Goal: Find specific page/section: Find specific page/section

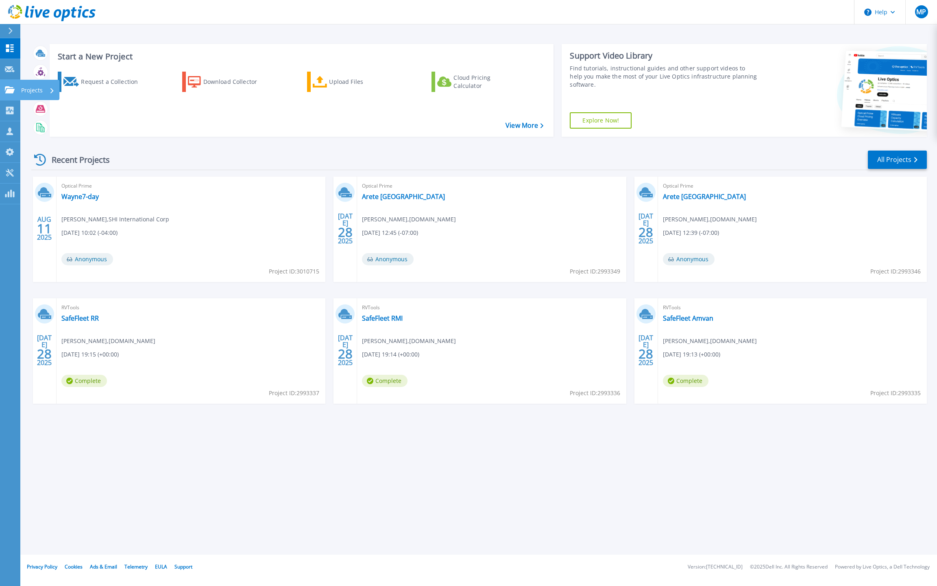
click at [15, 88] on div "Projects" at bounding box center [24, 89] width 38 height 7
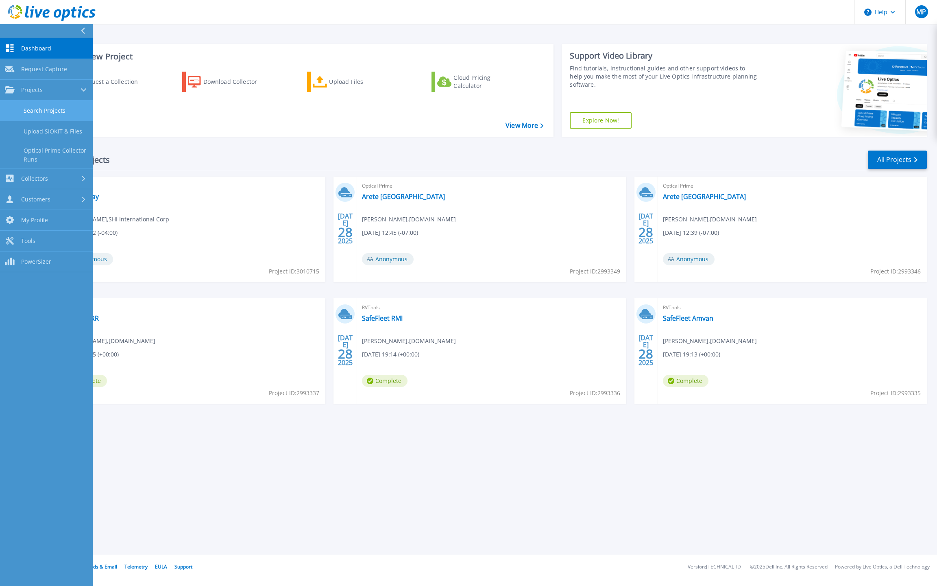
click at [40, 114] on link "Search Projects" at bounding box center [46, 110] width 93 height 21
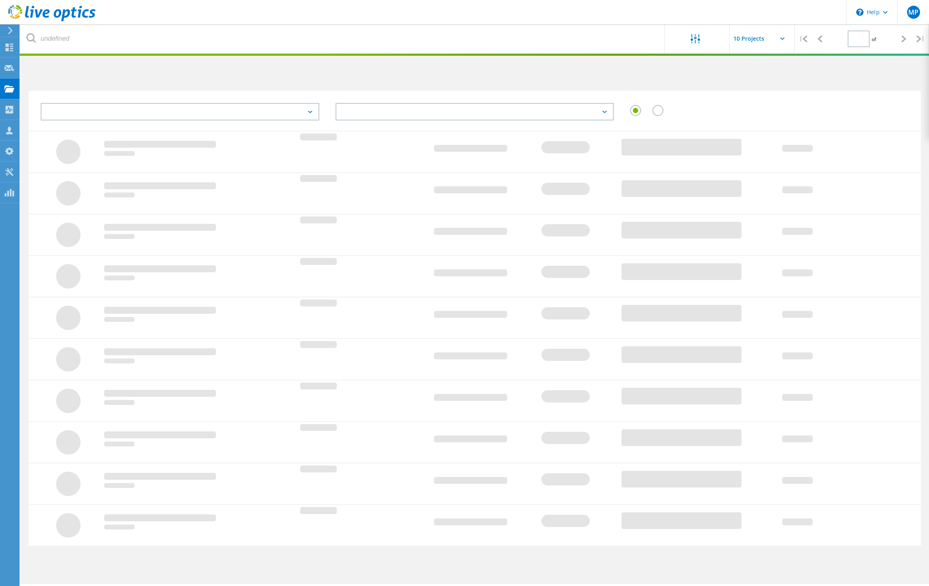
type input "1"
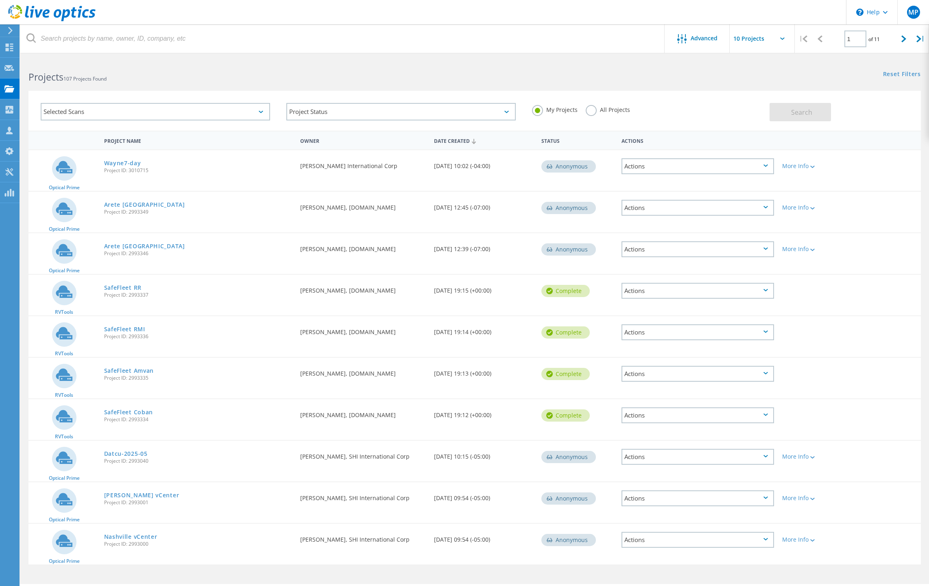
click at [104, 112] on div "Selected Scans" at bounding box center [155, 111] width 229 height 17
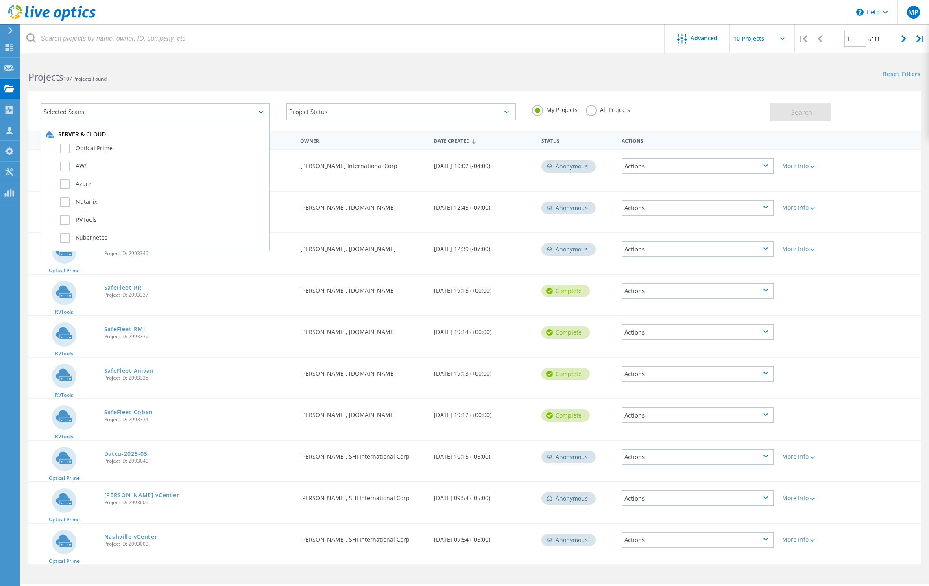
click at [104, 112] on div "Selected Scans" at bounding box center [155, 111] width 229 height 17
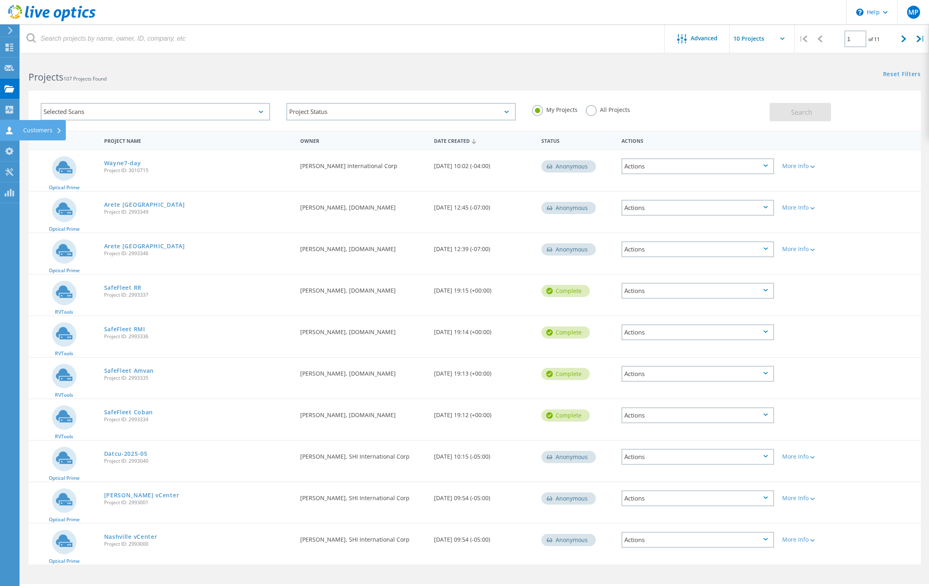
click at [40, 133] on div "Customers" at bounding box center [42, 130] width 39 height 6
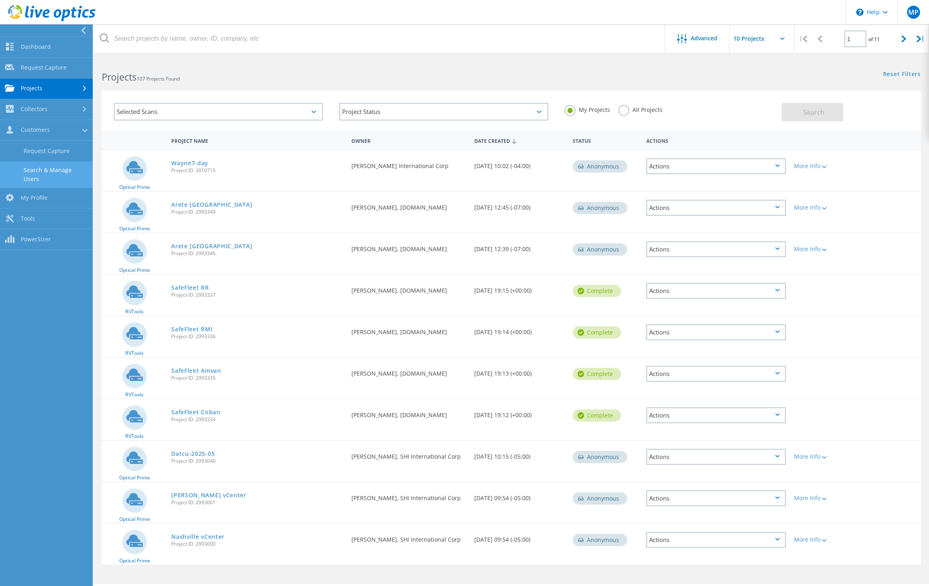
click at [53, 169] on link "Search & Manage Users" at bounding box center [46, 174] width 93 height 26
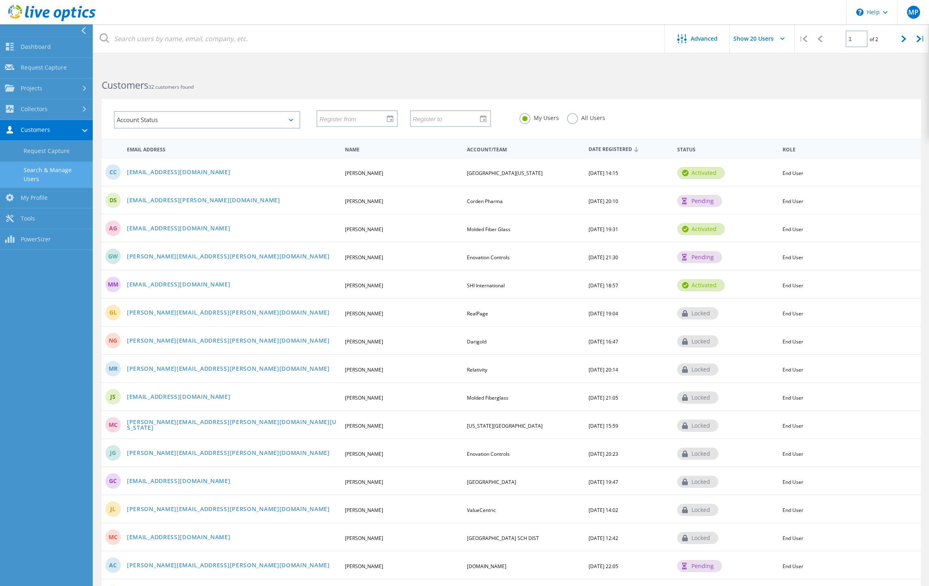
click at [570, 119] on label "All Users" at bounding box center [586, 117] width 38 height 8
click at [0, 0] on input "All Users" at bounding box center [0, 0] width 0 height 0
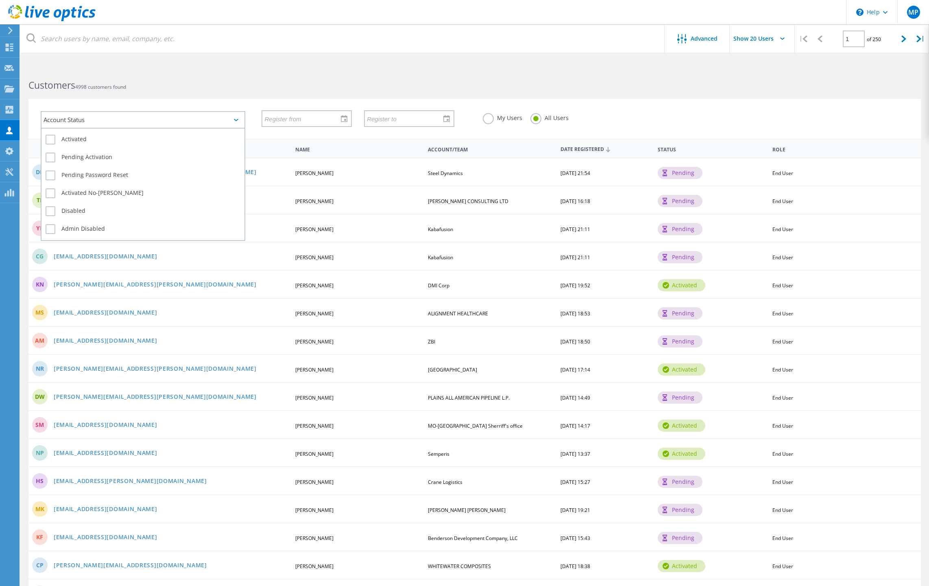
click at [107, 119] on div "Account Status" at bounding box center [143, 119] width 205 height 17
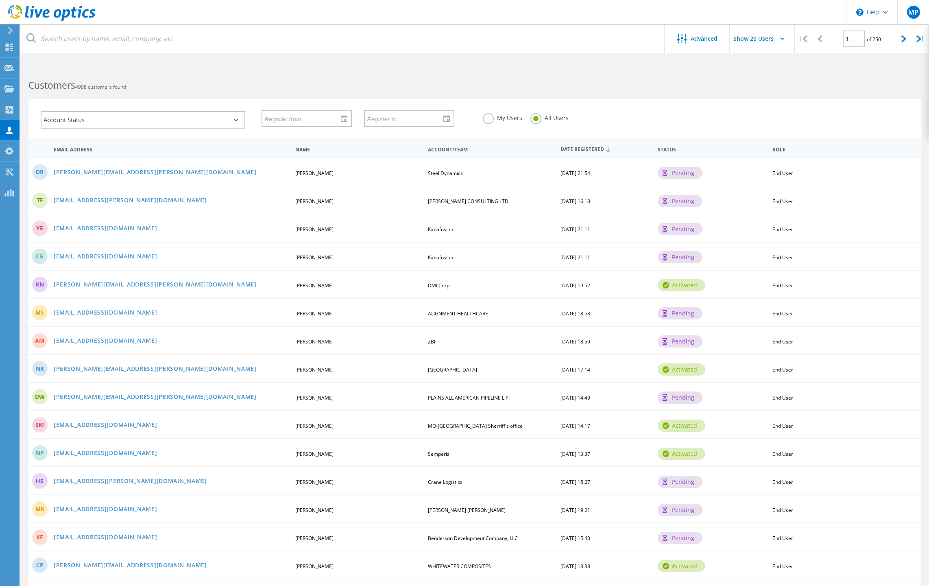
click at [127, 105] on div "Account Status Activated Pending Activation Pending Password Reset Activated No…" at bounding box center [143, 120] width 221 height 34
click at [124, 75] on div "Customers 4998 customers found" at bounding box center [247, 78] width 454 height 22
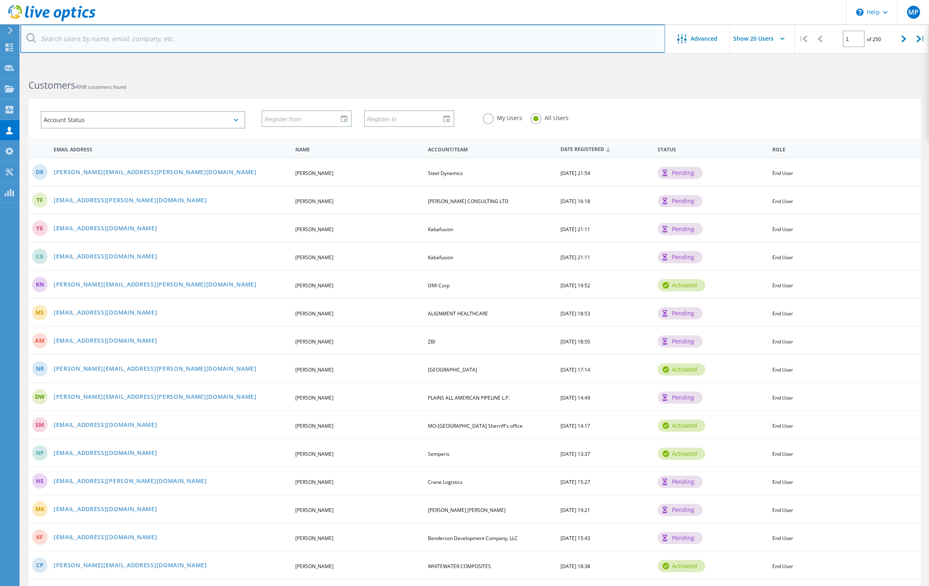
click at [120, 41] on input "text" at bounding box center [342, 38] width 644 height 28
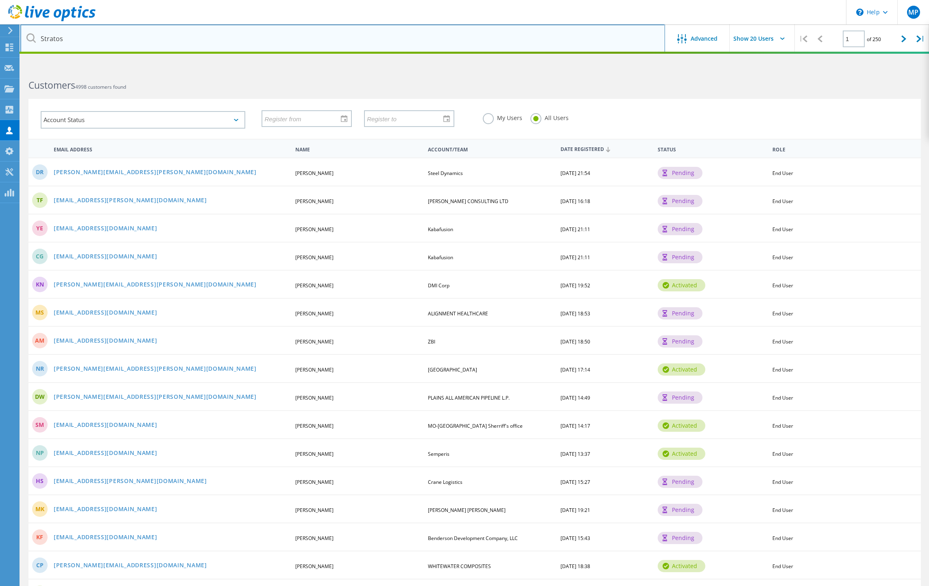
type input "Stratos"
